Goal: Contribute content

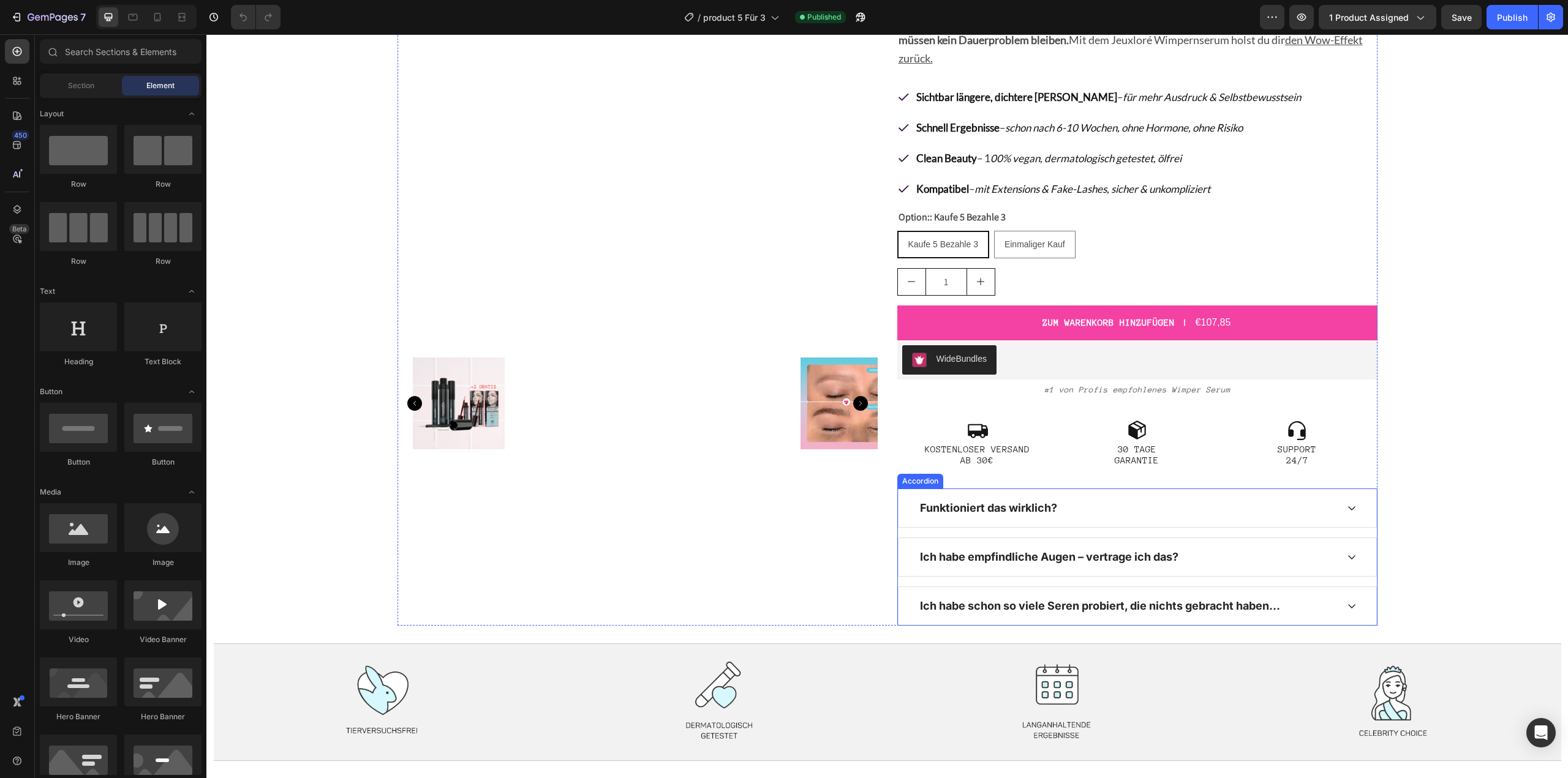
scroll to position [61, 0]
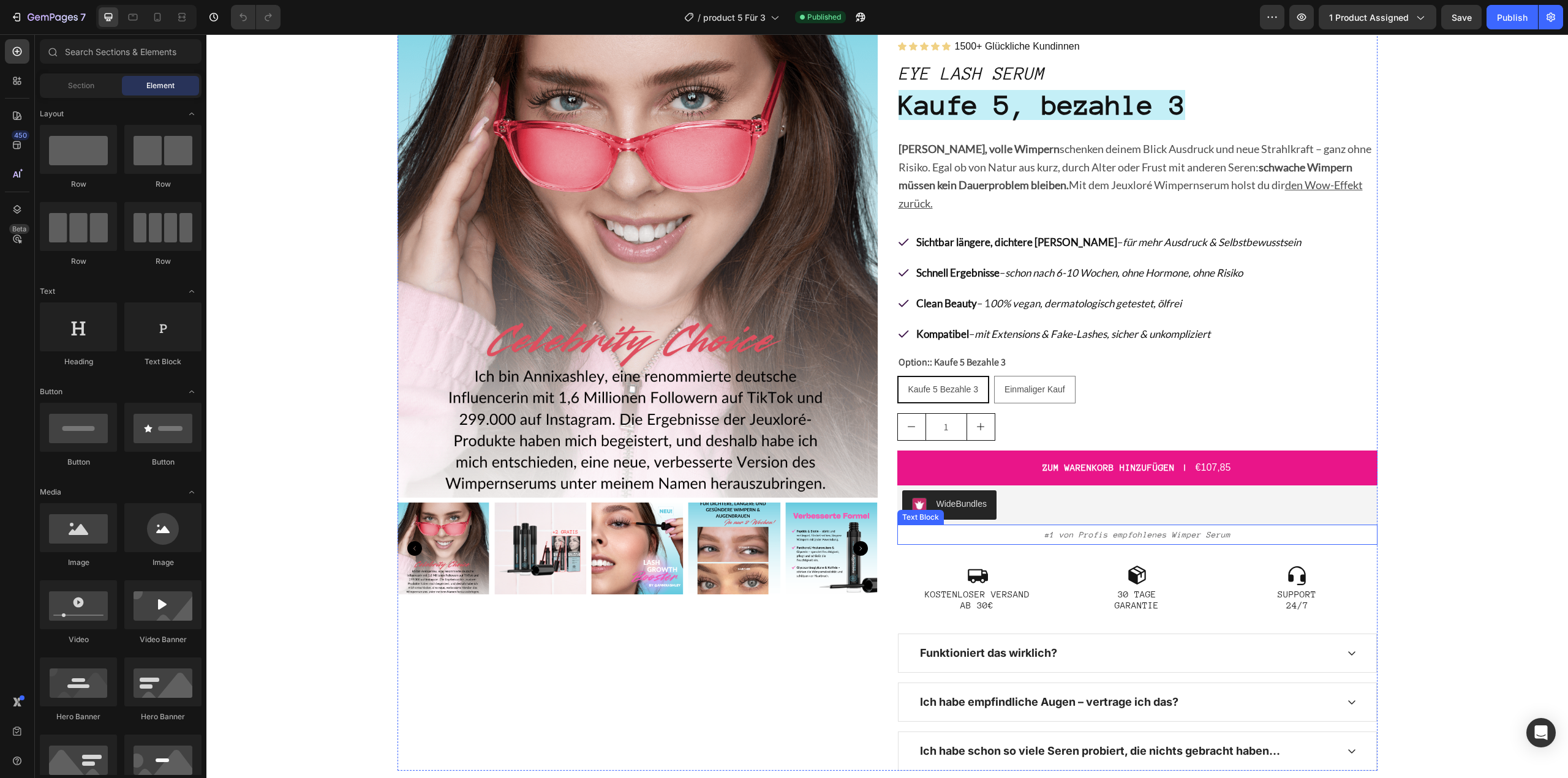
click at [1137, 530] on icon "#1 von Profis empfohlenes Wimper Serum" at bounding box center [1137, 535] width 186 height 10
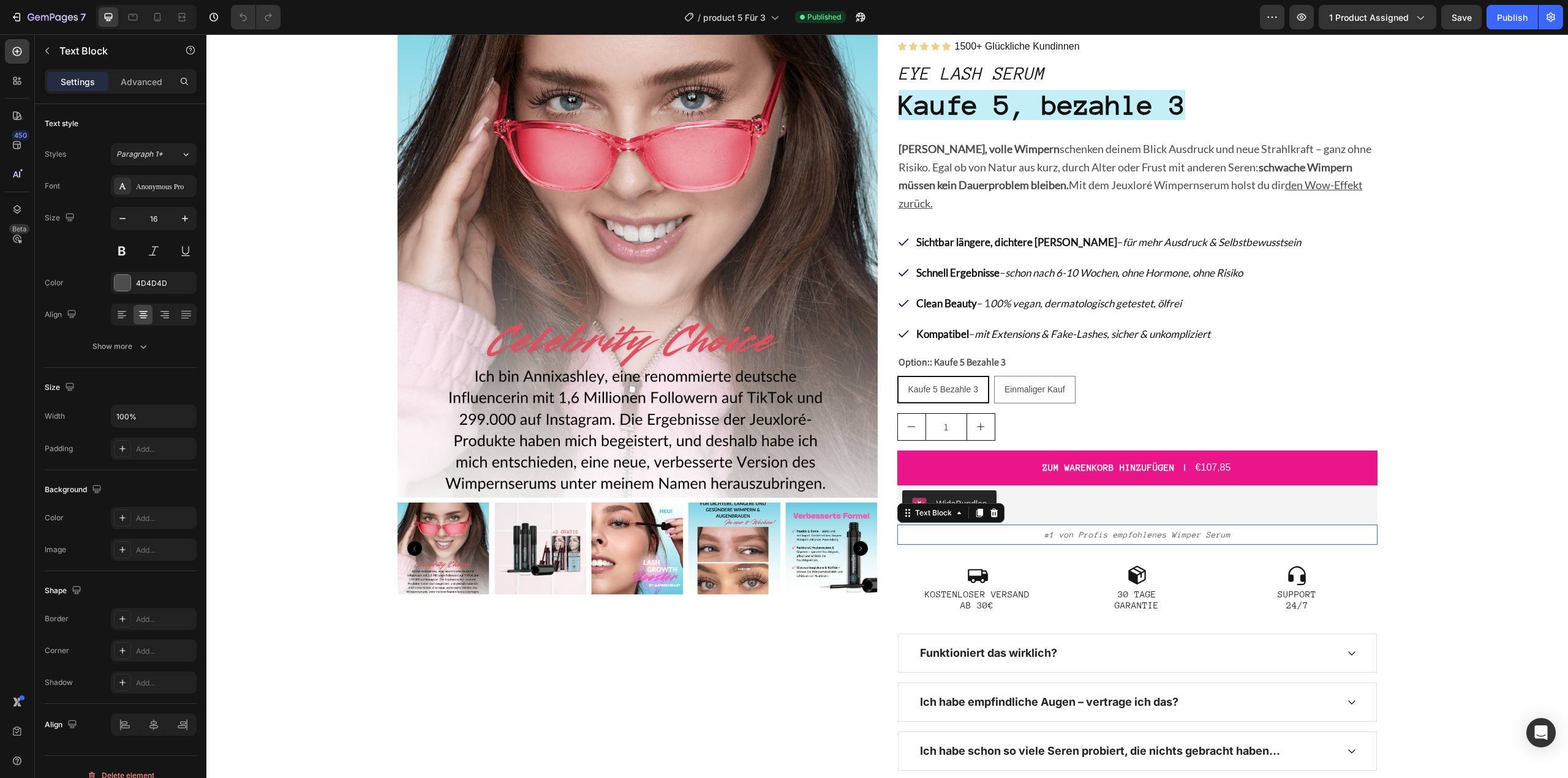
click at [1137, 530] on icon "#1 von Profis empfohlenes Wimper Serum" at bounding box center [1137, 535] width 186 height 10
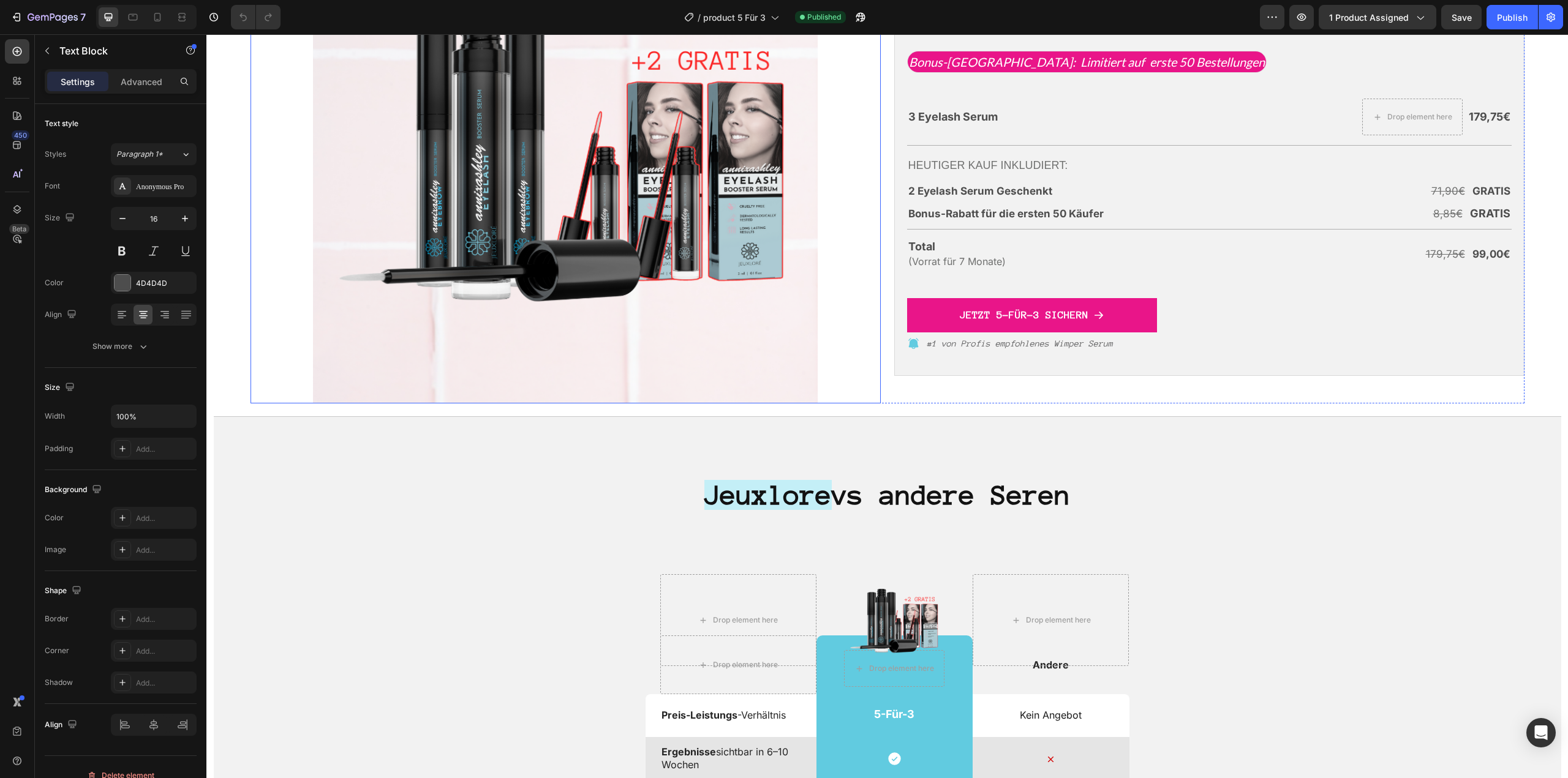
scroll to position [3857, 0]
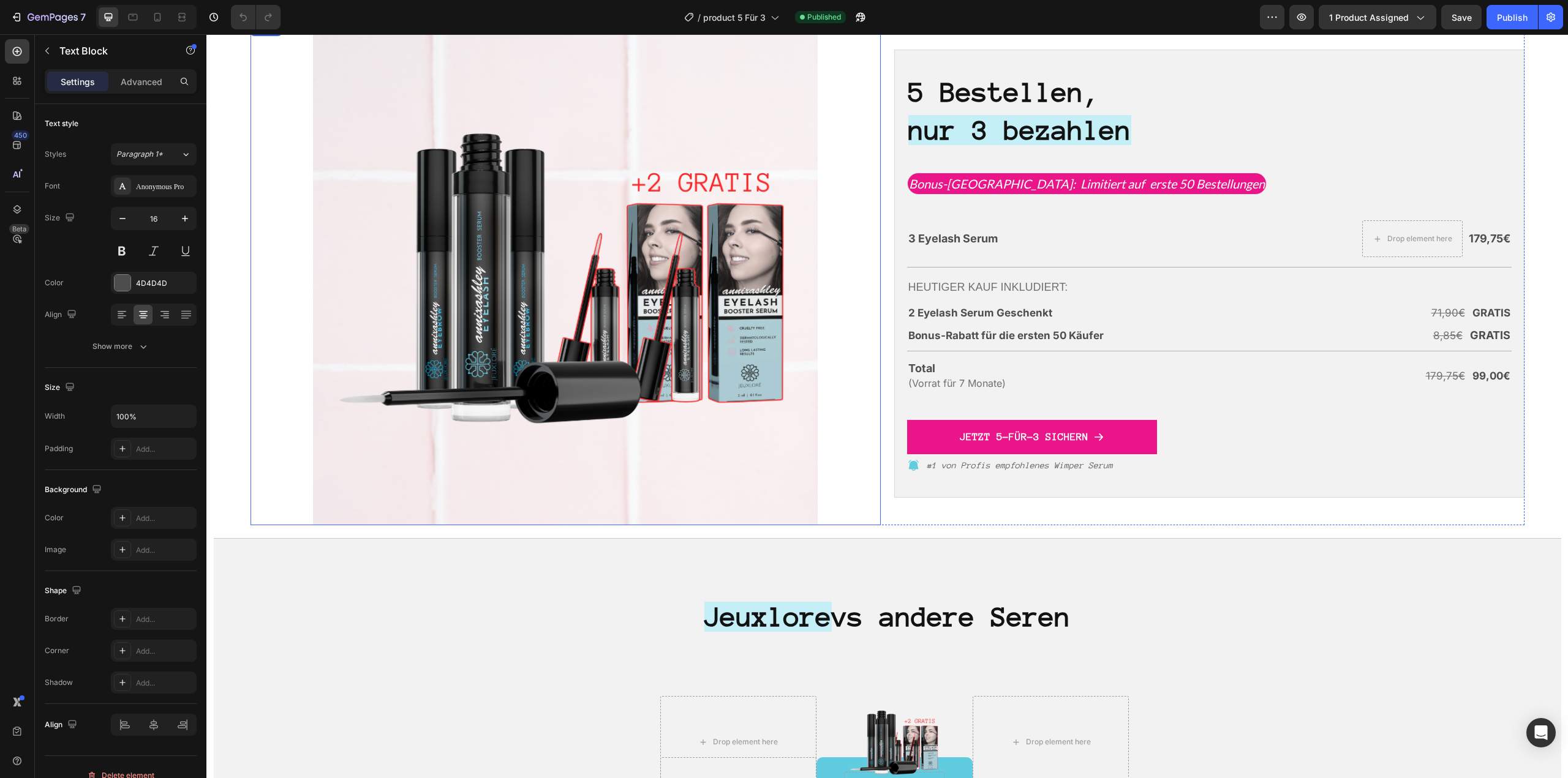
click at [522, 378] on img at bounding box center [565, 273] width 504 height 504
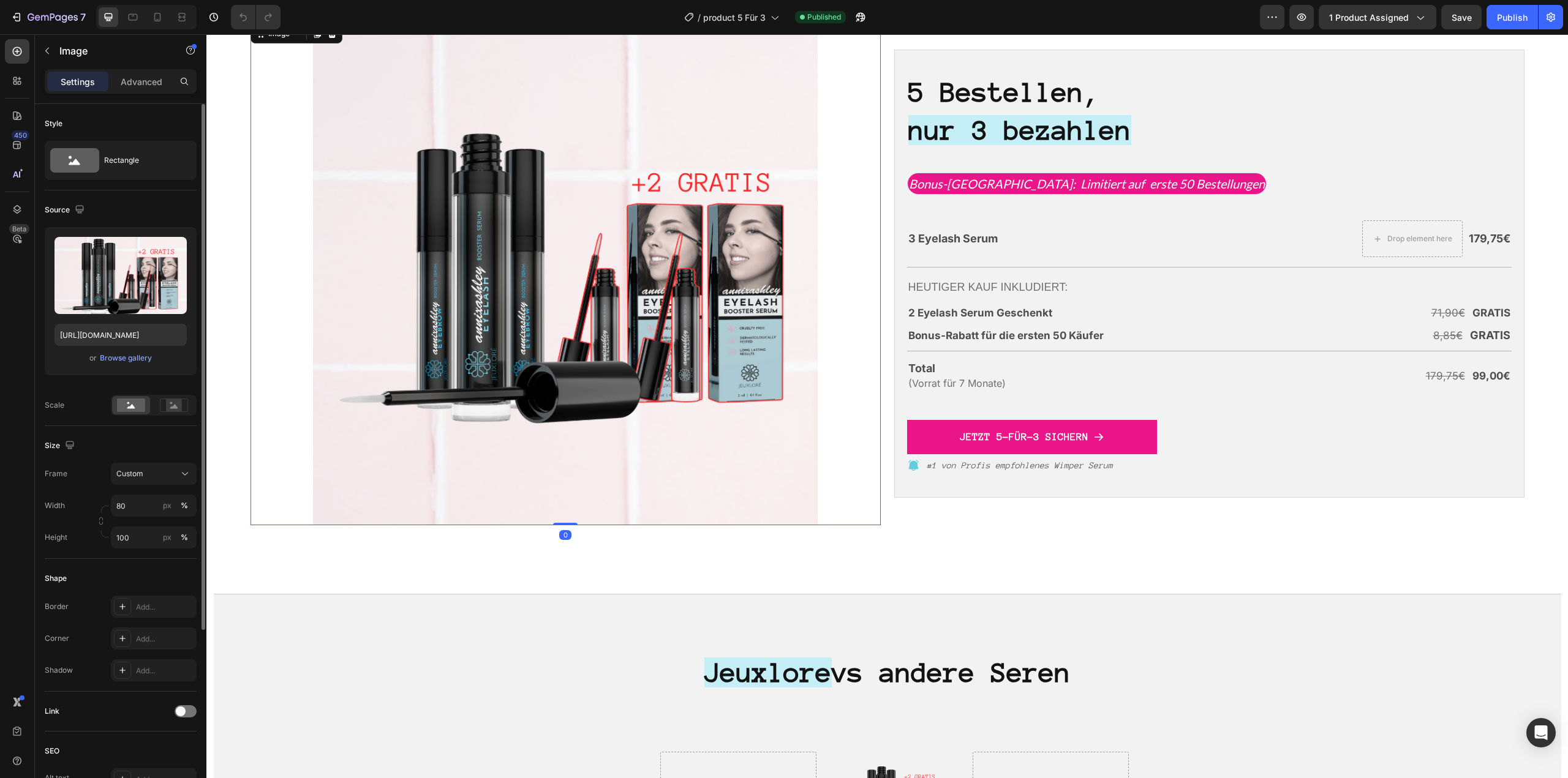
click at [121, 365] on div "or Browse gallery" at bounding box center [120, 358] width 132 height 14
click at [149, 350] on div "Upload Image [URL][DOMAIN_NAME] or Browse gallery" at bounding box center [120, 301] width 152 height 148
click at [147, 353] on div "Browse gallery" at bounding box center [125, 358] width 52 height 11
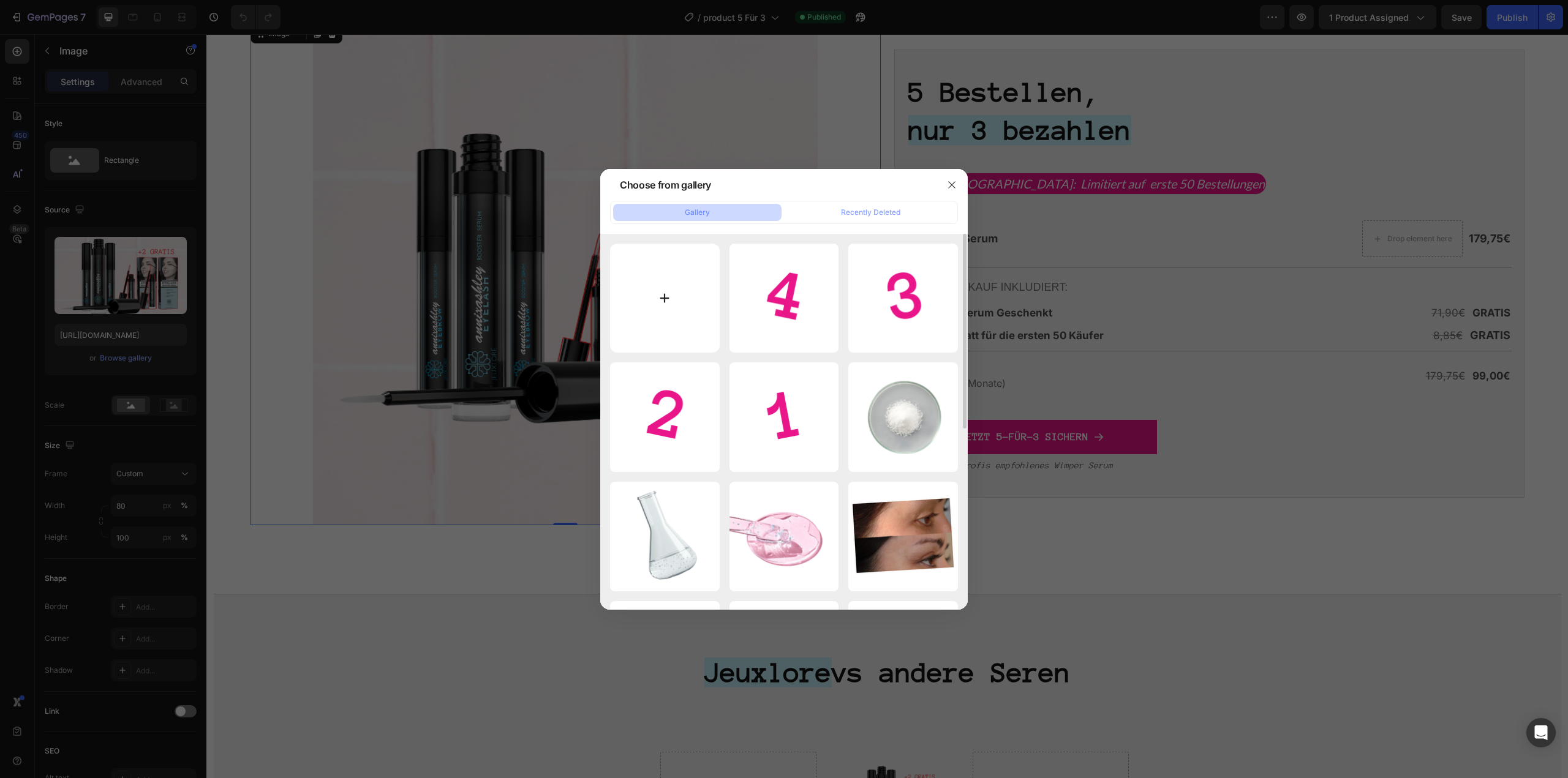
click at [703, 300] on input "file" at bounding box center [664, 298] width 109 height 109
type input "C:\fakepath\JL E-Mail (20).png"
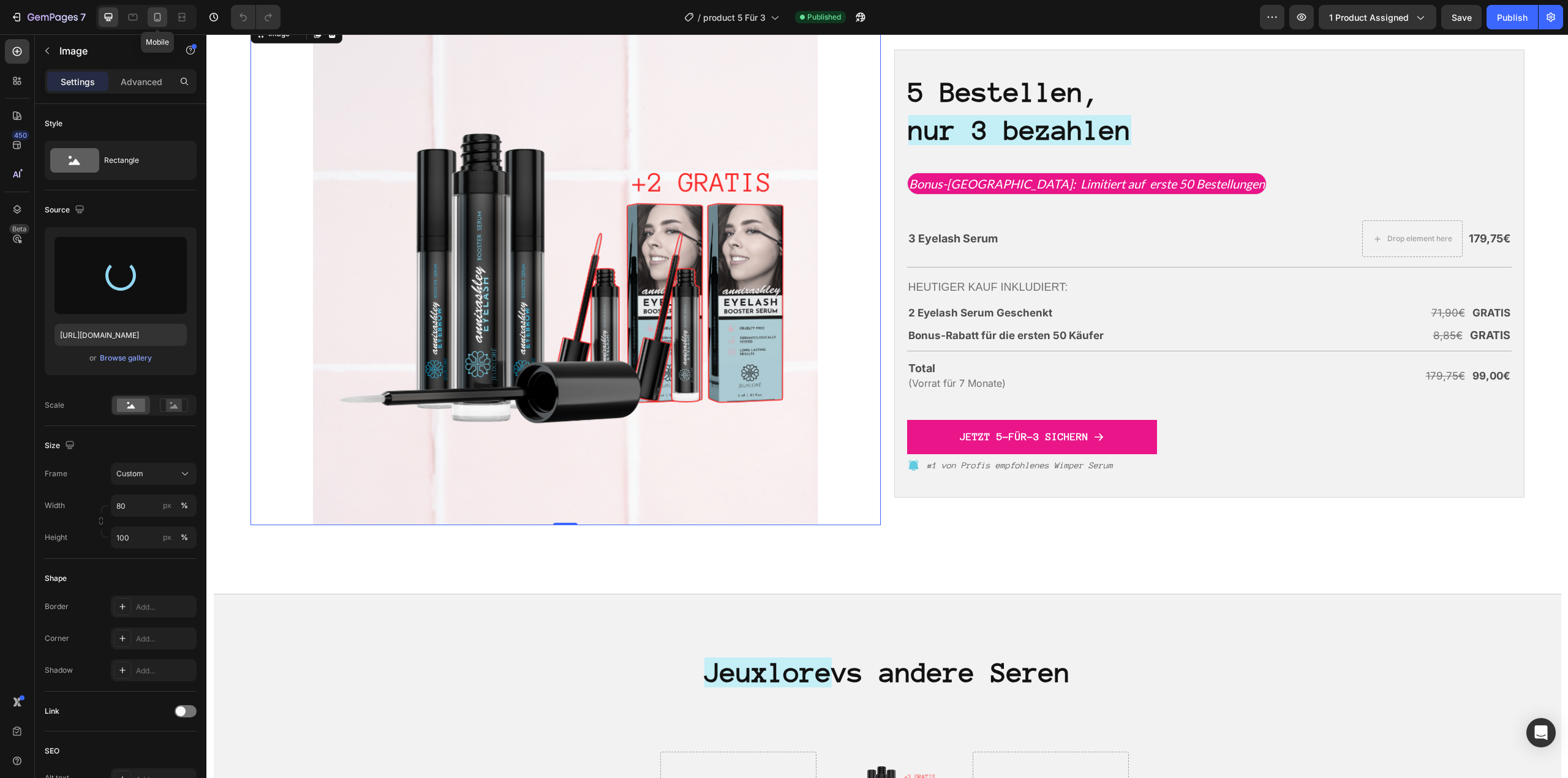
type input "[URL][DOMAIN_NAME]"
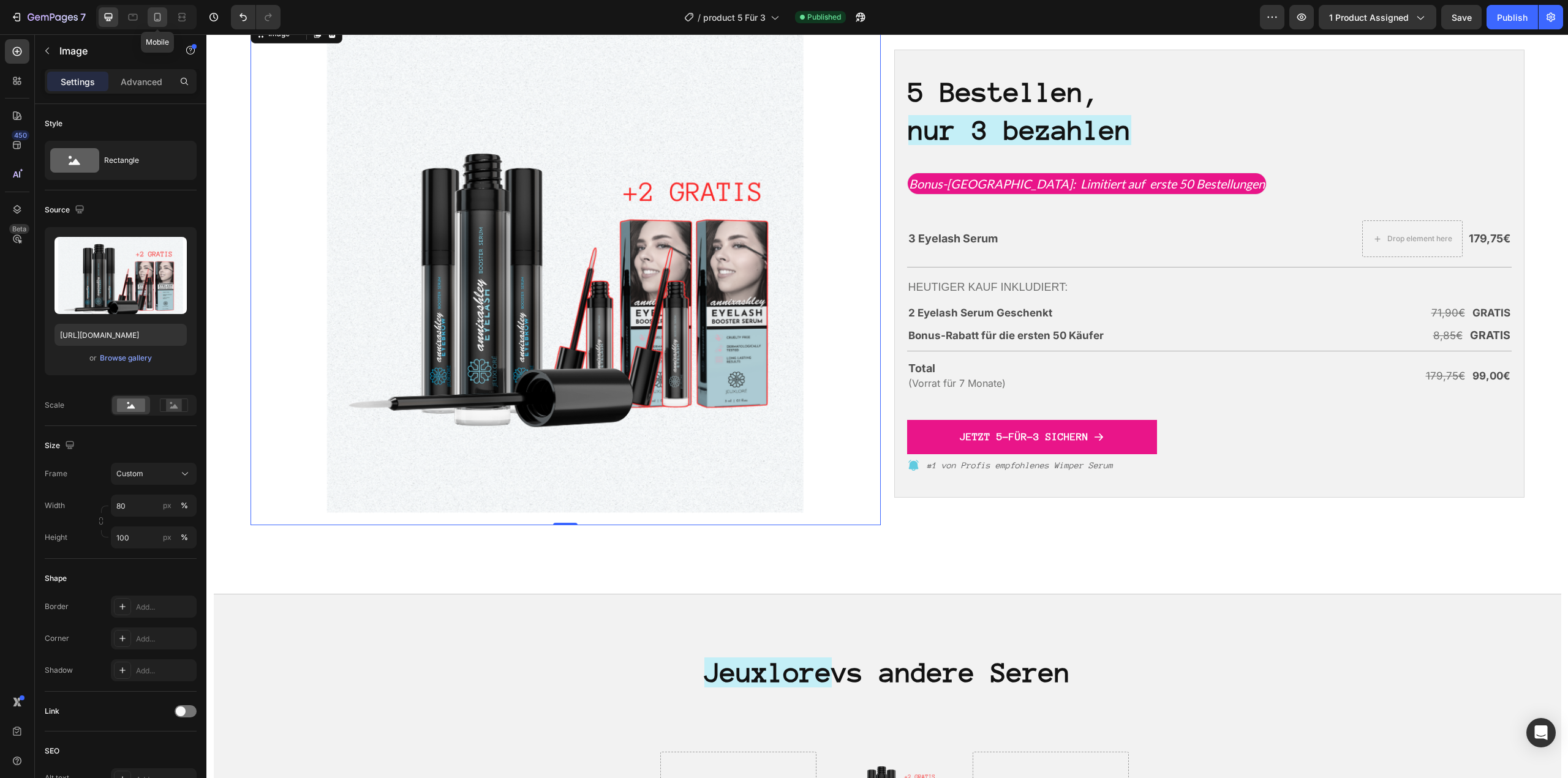
click at [157, 20] on icon at bounding box center [158, 20] width 3 height 2
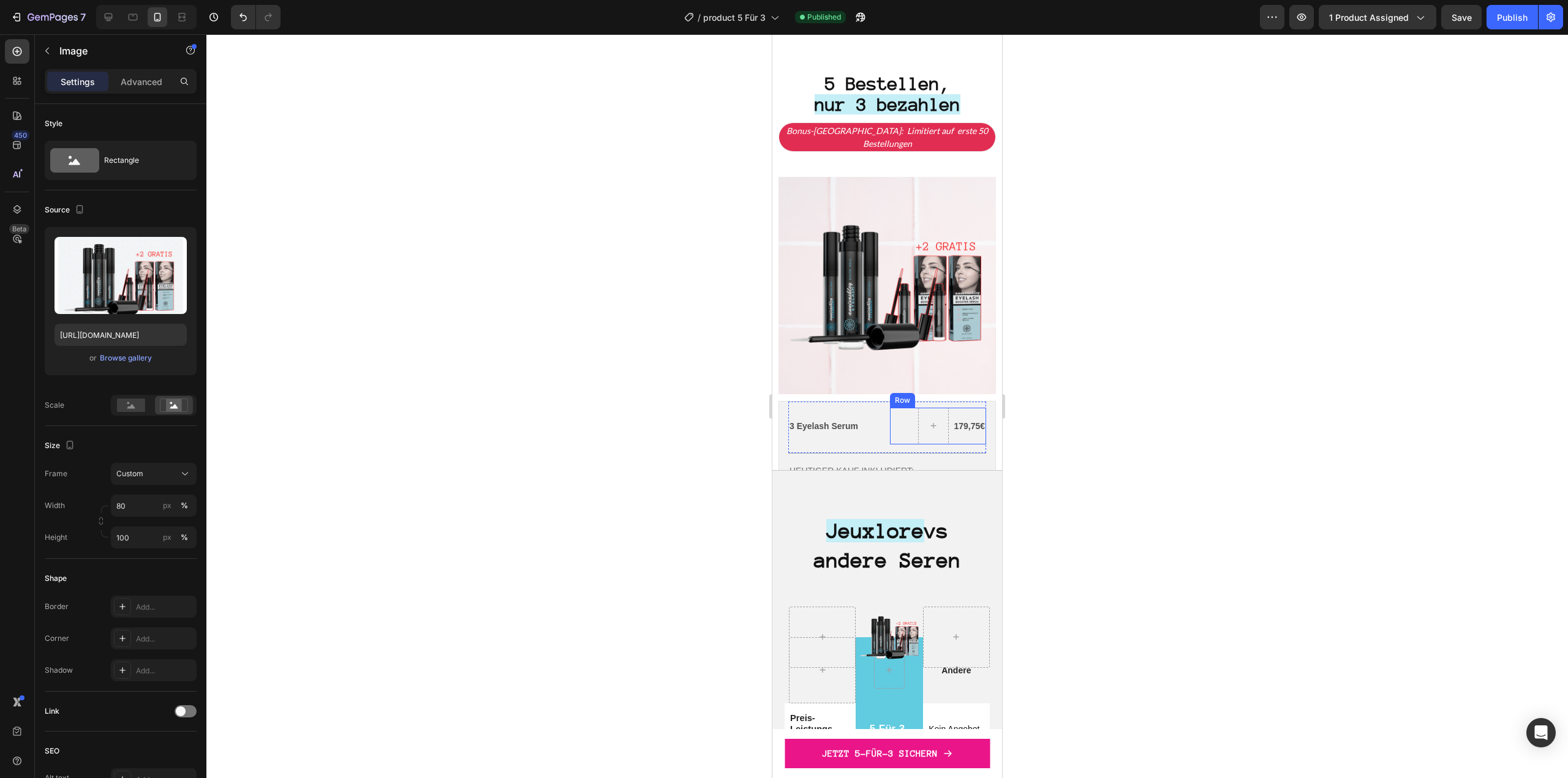
scroll to position [2940, 0]
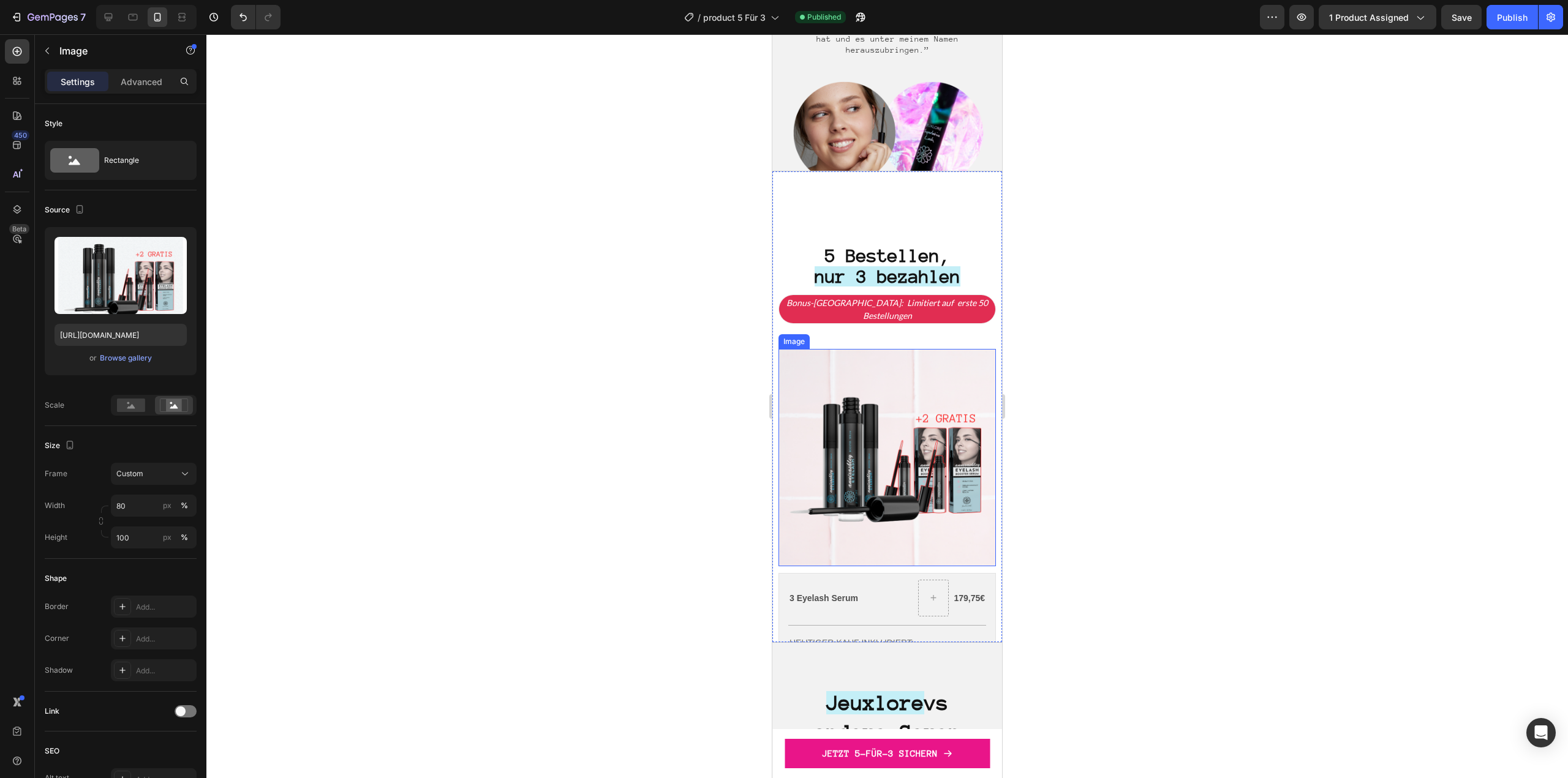
click at [888, 426] on img at bounding box center [887, 458] width 218 height 218
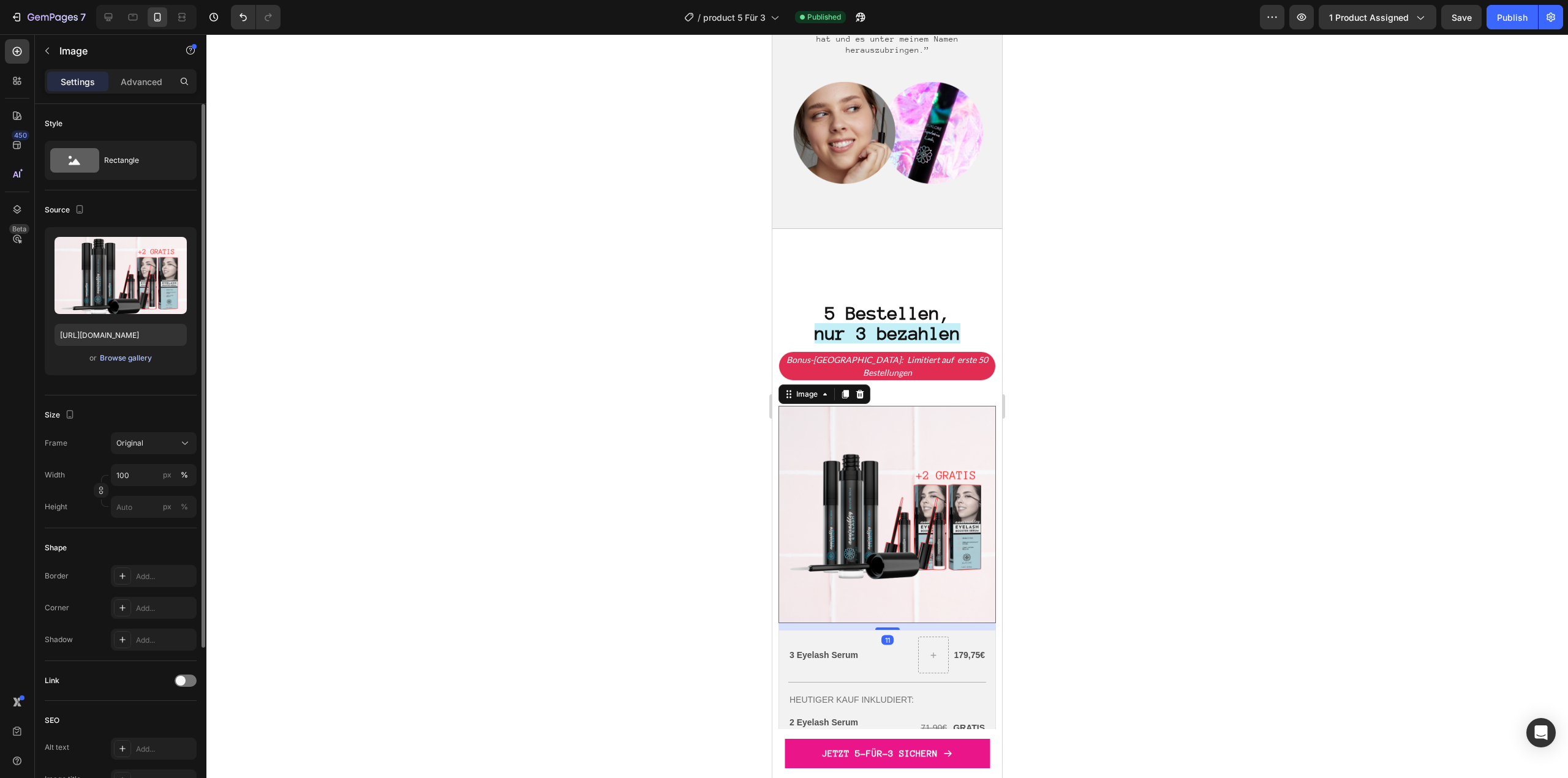
click at [138, 354] on div "Browse gallery" at bounding box center [125, 358] width 52 height 11
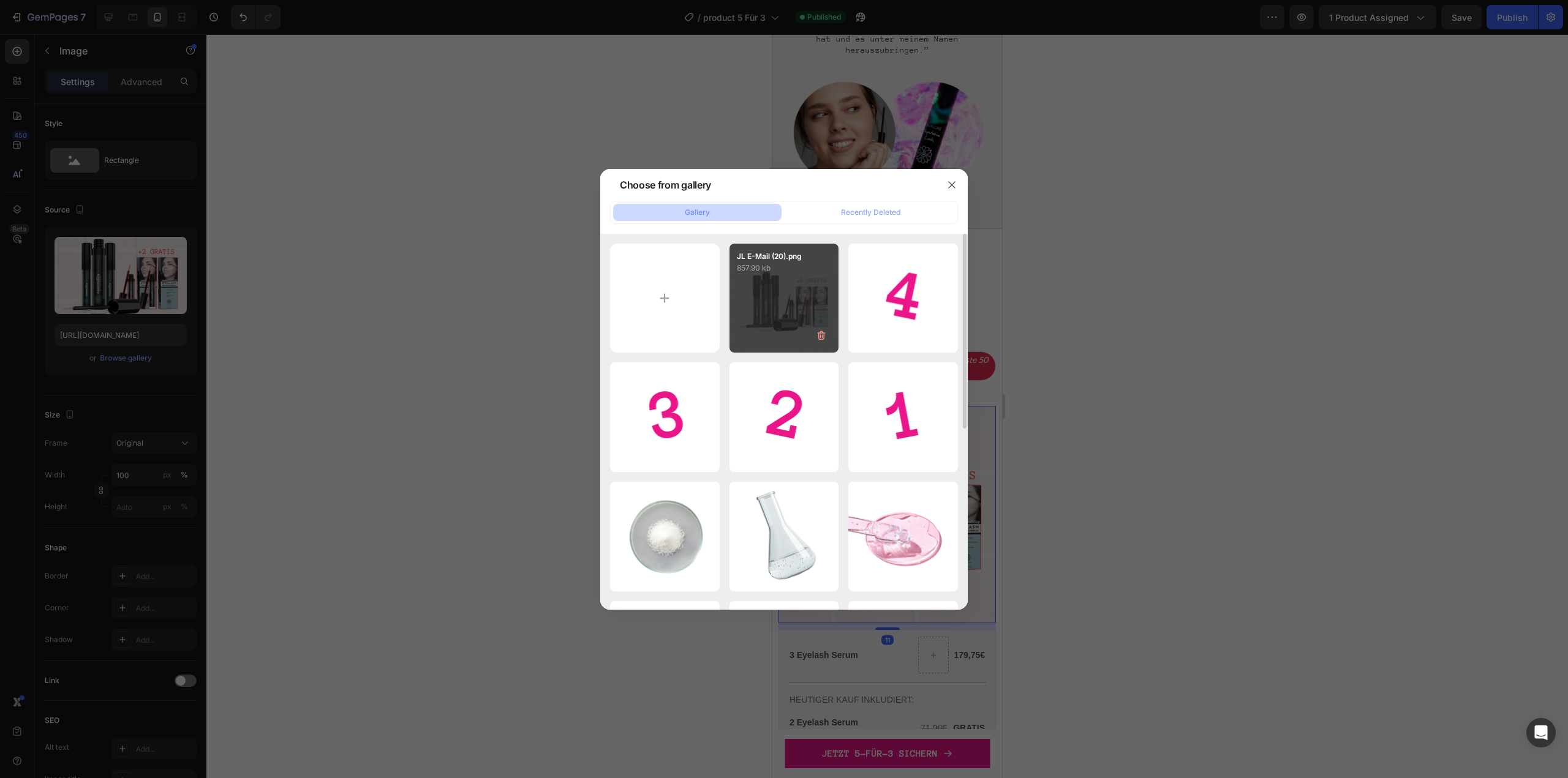
click at [746, 315] on div "JL E-Mail (20).png 857.90 kb" at bounding box center [784, 298] width 109 height 109
type input "[URL][DOMAIN_NAME]"
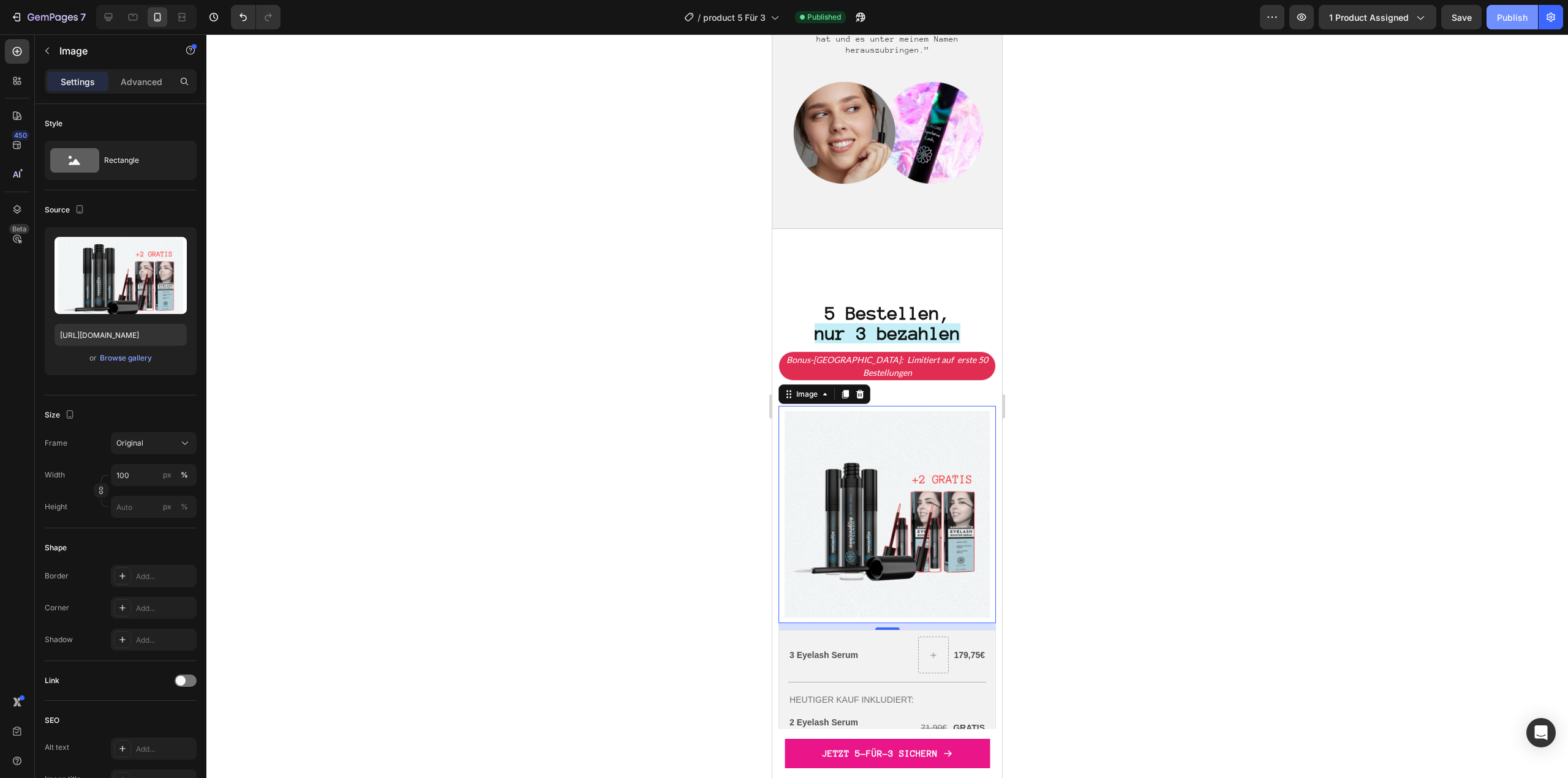
click at [1511, 20] on div "Publish" at bounding box center [1512, 18] width 30 height 13
click at [29, 14] on icon "button" at bounding box center [31, 17] width 6 height 7
